Goal: Information Seeking & Learning: Learn about a topic

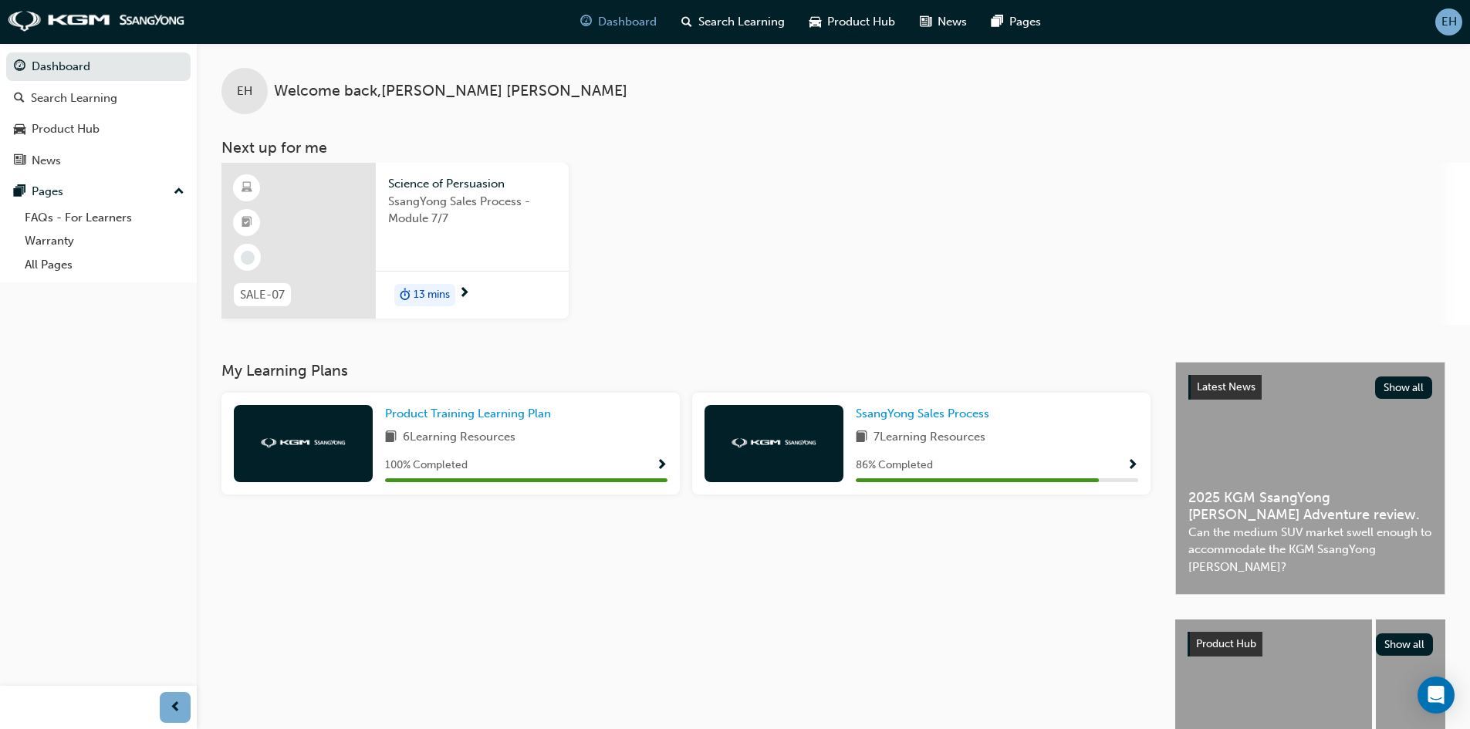
click at [316, 217] on div at bounding box center [298, 241] width 154 height 156
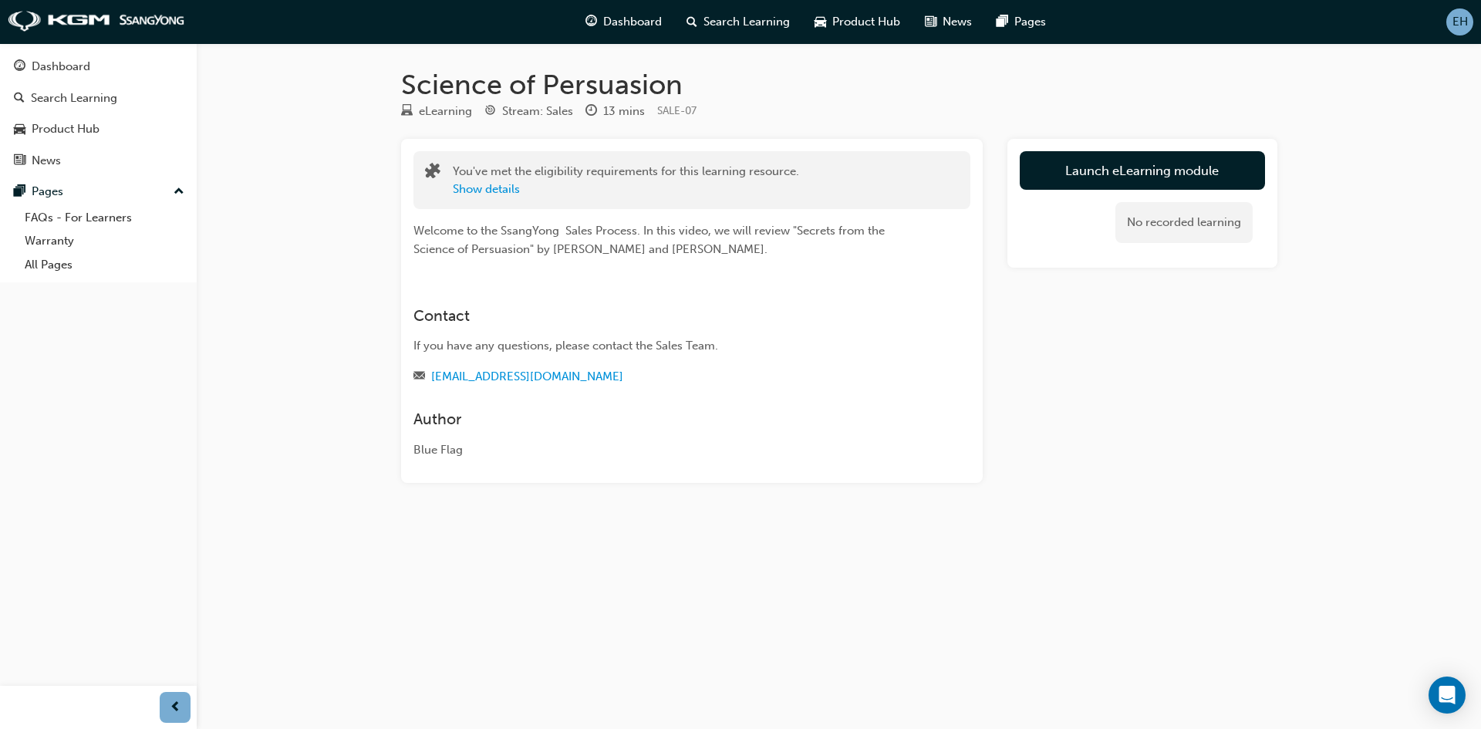
click at [1105, 150] on div "Launch eLearning module No recorded learning" at bounding box center [1142, 203] width 270 height 129
click at [1105, 157] on link "Launch eLearning module" at bounding box center [1142, 170] width 245 height 39
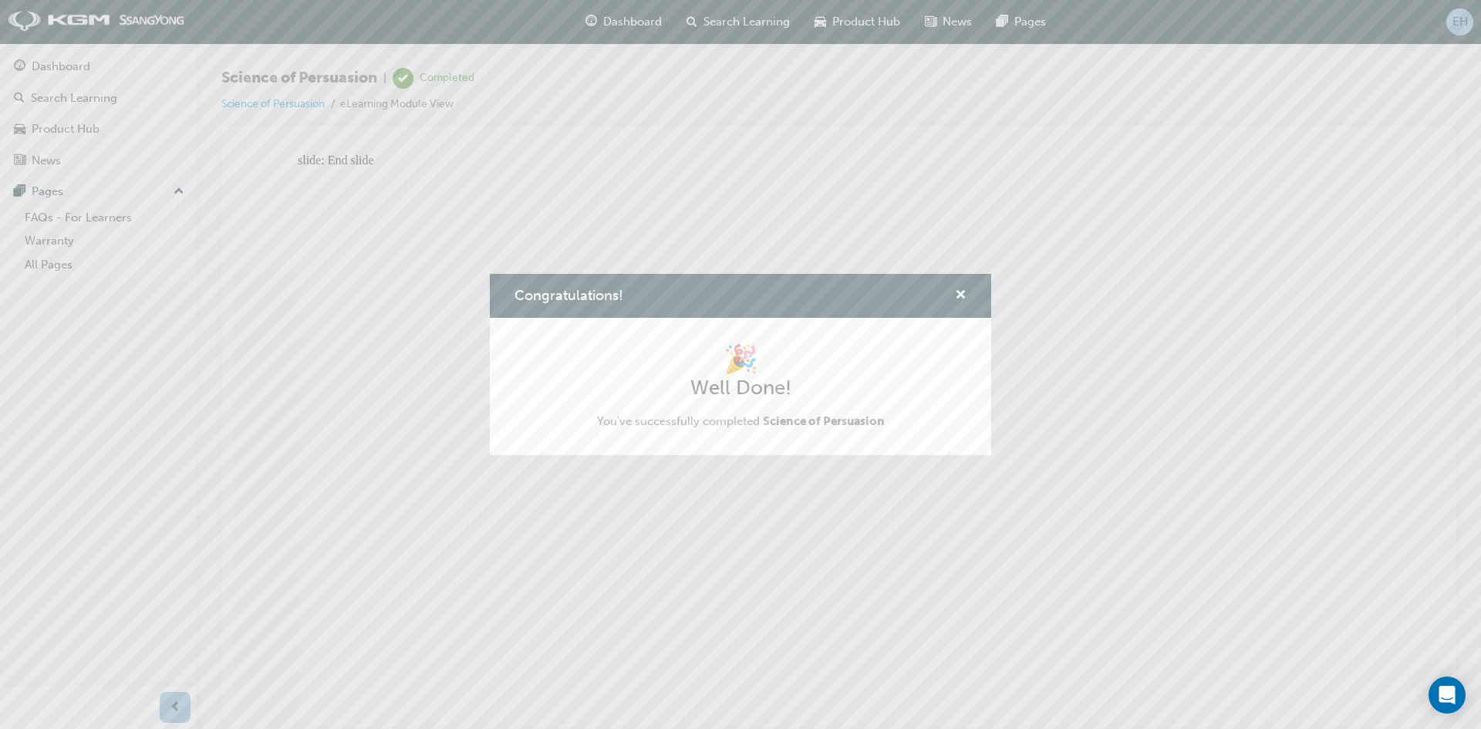
click at [967, 289] on div "Congratulations!" at bounding box center [740, 296] width 501 height 44
click at [963, 291] on span "cross-icon" at bounding box center [961, 296] width 12 height 14
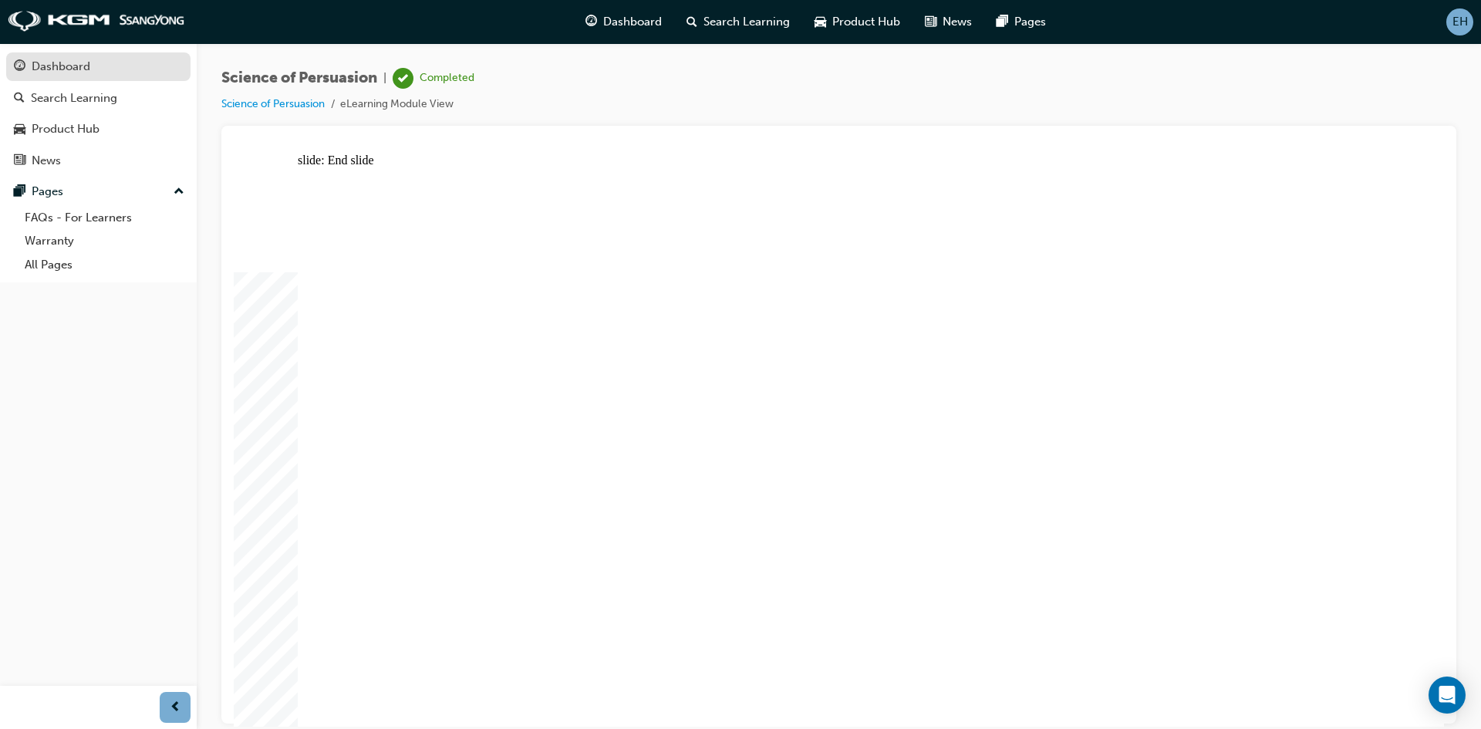
click at [85, 62] on div "Dashboard" at bounding box center [61, 67] width 59 height 18
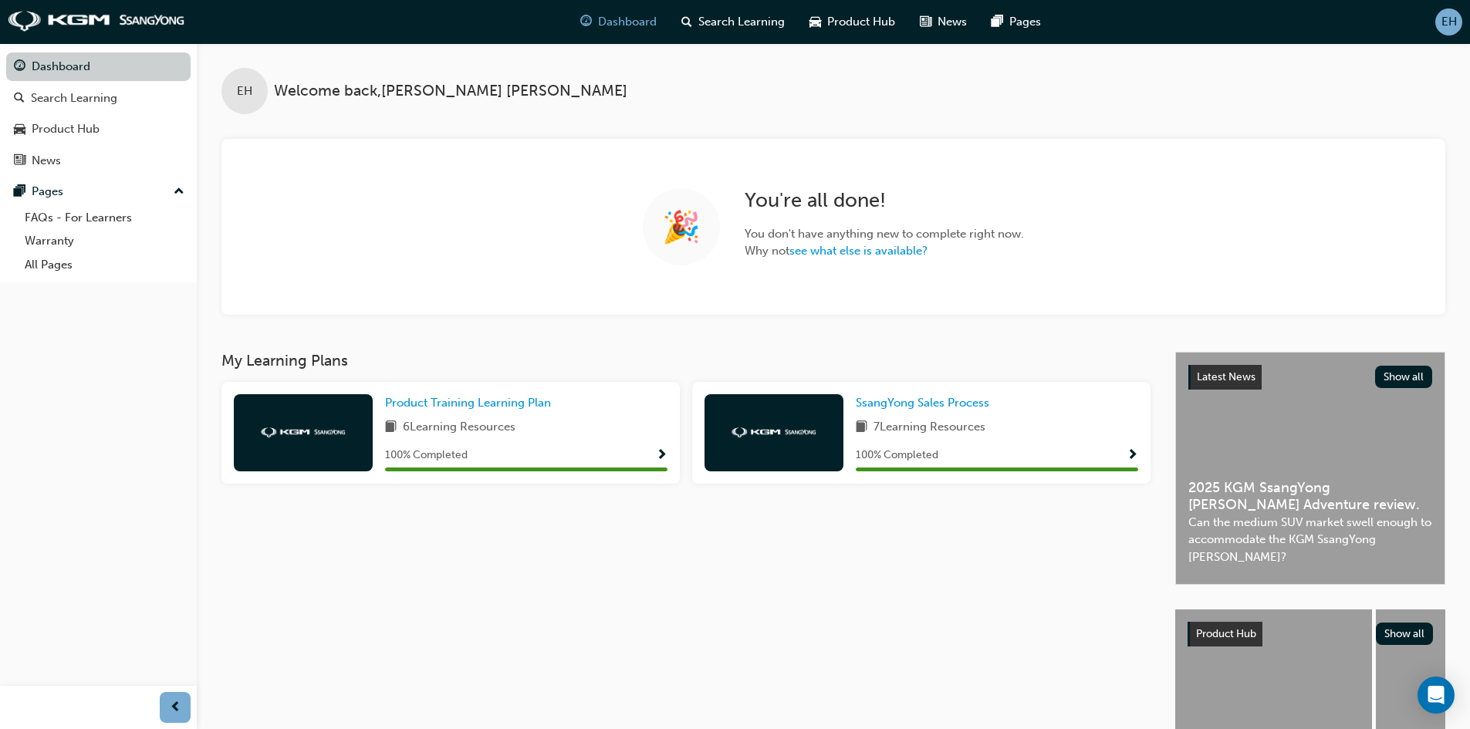
click at [79, 69] on link "Dashboard" at bounding box center [98, 66] width 184 height 29
